Goal: Task Accomplishment & Management: Manage account settings

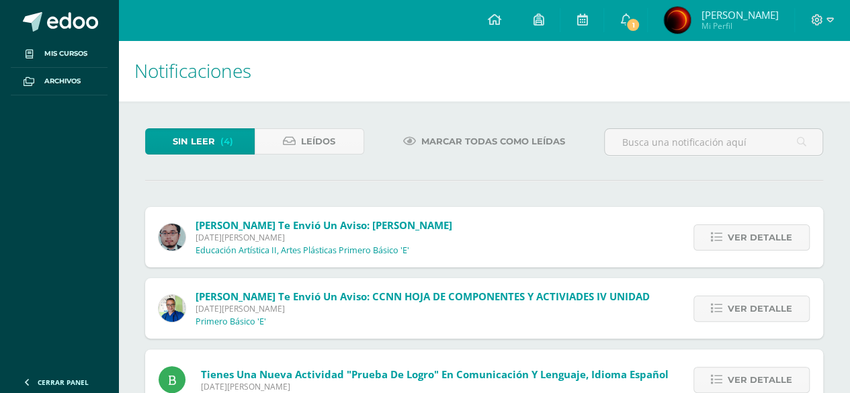
click at [736, 237] on span "Ver detalle" at bounding box center [760, 237] width 64 height 25
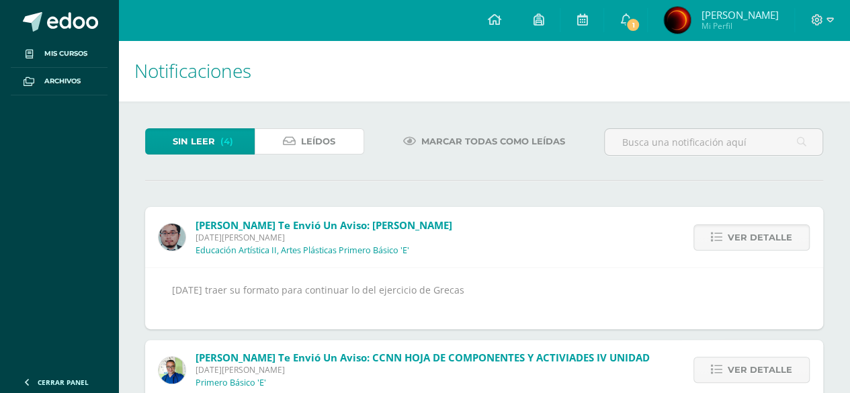
click at [337, 134] on link "Leídos" at bounding box center [310, 141] width 110 height 26
click at [337, 137] on link "Leídos" at bounding box center [310, 141] width 110 height 26
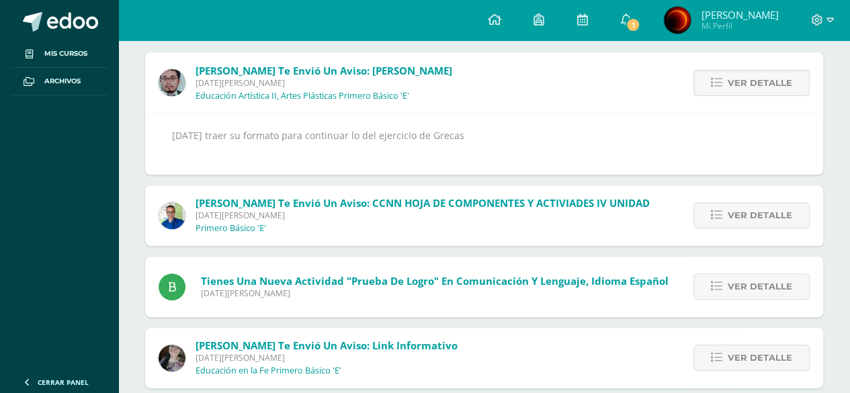
scroll to position [175, 0]
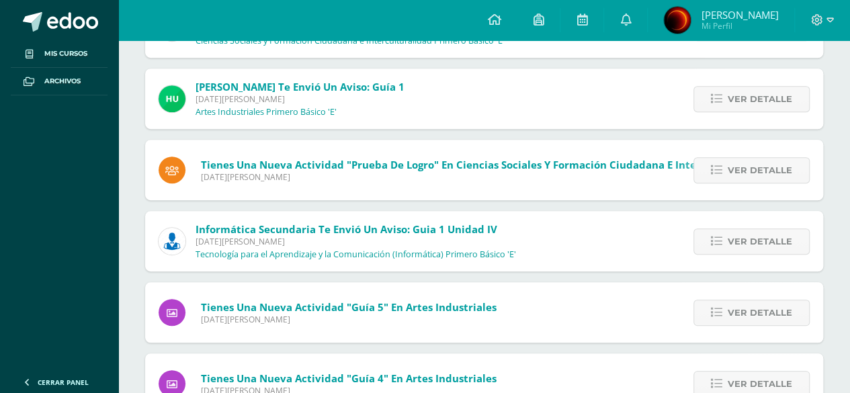
scroll to position [269, 0]
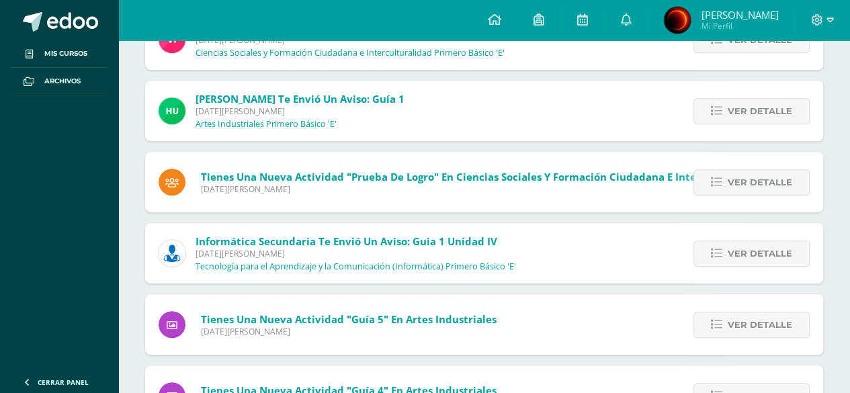
click at [726, 105] on link "Ver detalle" at bounding box center [751, 111] width 116 height 26
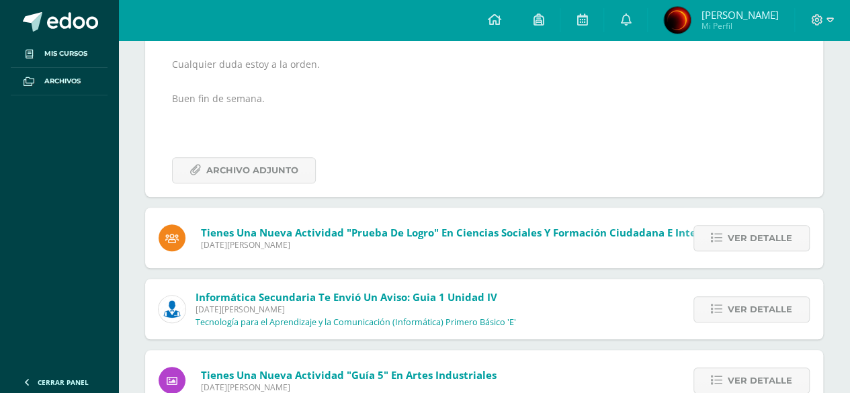
scroll to position [470, 0]
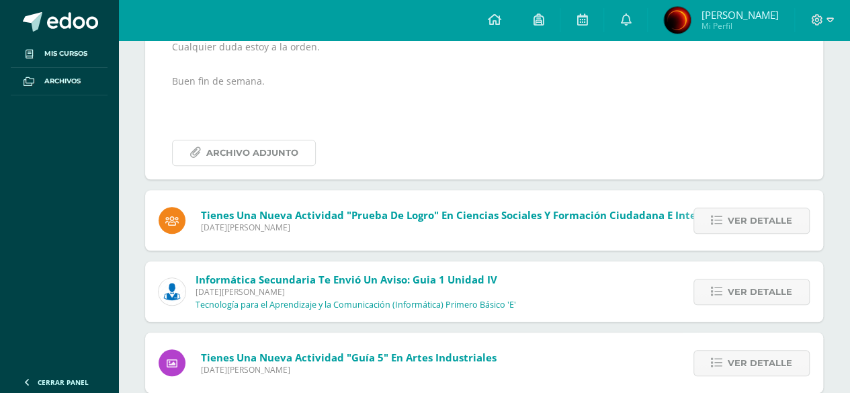
click at [269, 161] on span "Archivo Adjunto" at bounding box center [252, 152] width 92 height 25
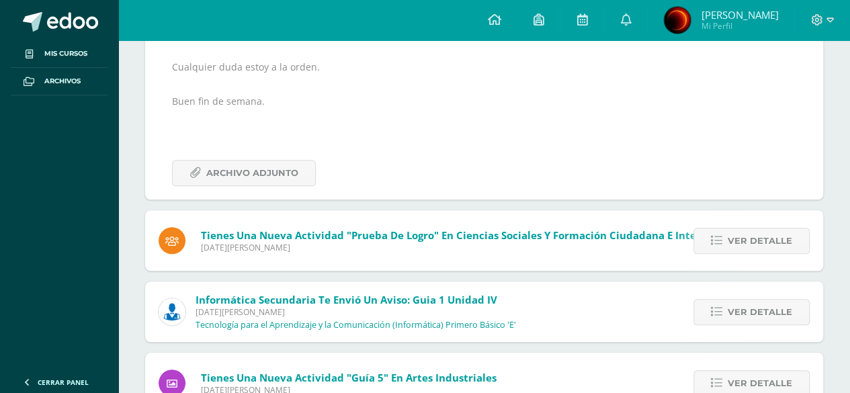
scroll to position [423, 0]
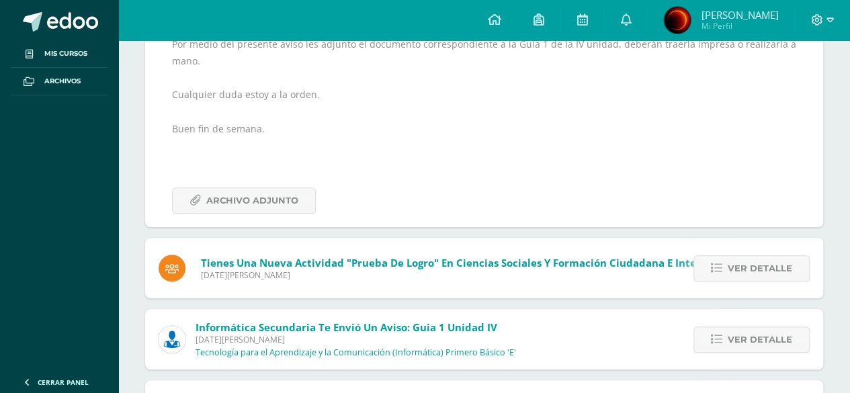
click at [767, 343] on span "Ver detalle" at bounding box center [760, 339] width 64 height 25
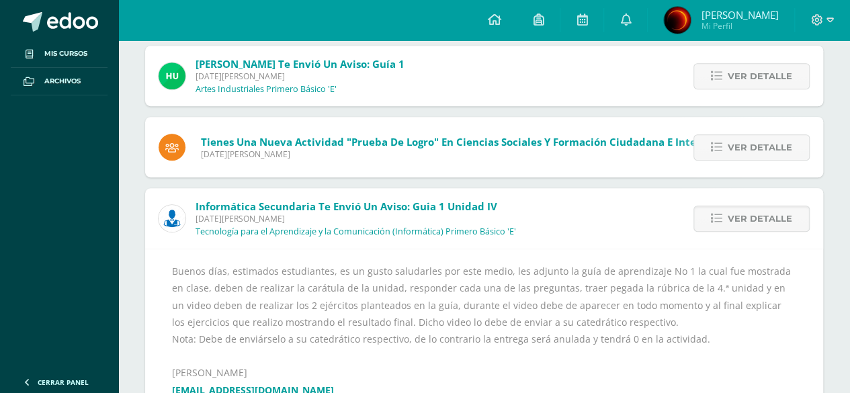
scroll to position [211, 0]
